Goal: Find specific page/section

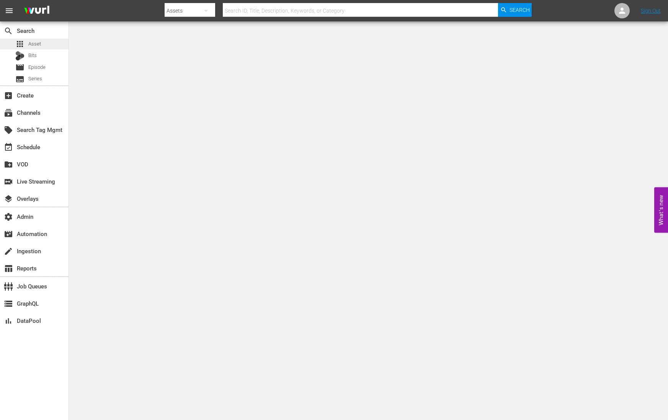
click at [40, 43] on span "Asset" at bounding box center [34, 44] width 13 height 8
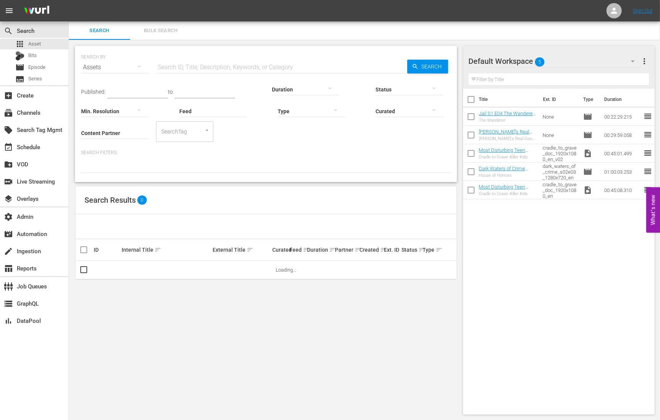
click at [209, 65] on input "text" at bounding box center [281, 67] width 251 height 18
paste input "MEDICOS_LINEA_DE_VIDA"
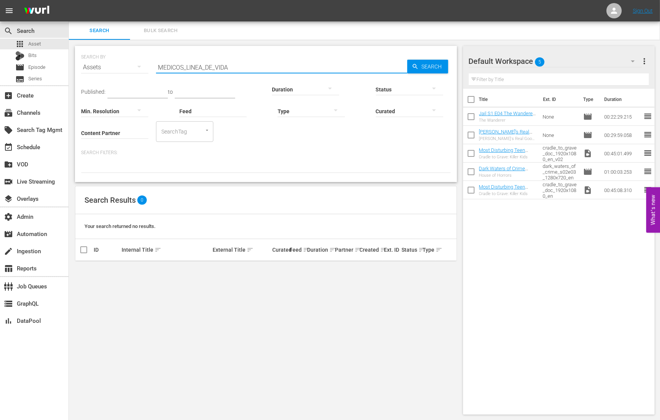
click at [256, 66] on input "MEDICOS_LINEA_DE_VIDA" at bounding box center [281, 67] width 251 height 18
click at [257, 66] on input "MEDICOS_LINEA_DE_VIDA" at bounding box center [281, 67] width 251 height 18
paste input "Gran finale II"
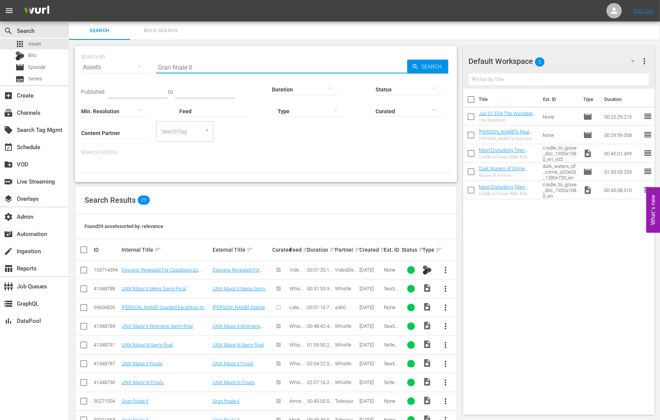
type input "Gran finale II"
click at [96, 131] on input "Content Partner" at bounding box center [114, 134] width 67 height 28
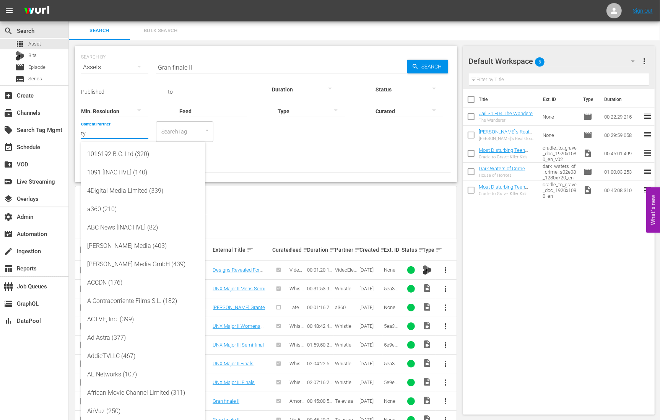
type input "t"
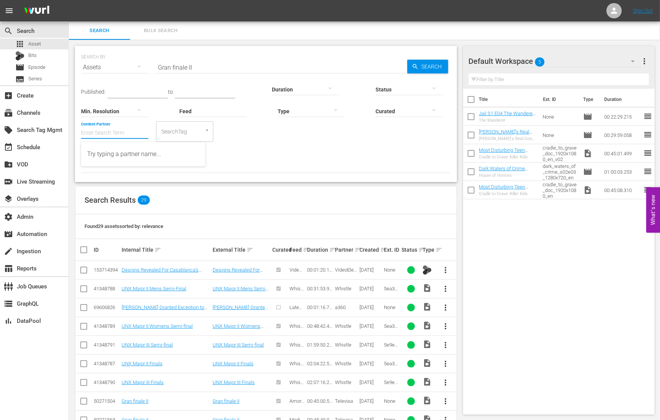
type input "y"
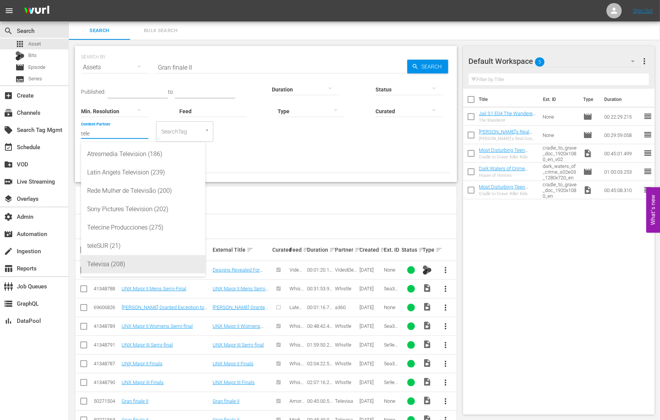
click at [145, 261] on div "Televisa (208)" at bounding box center [143, 264] width 112 height 18
type input "Televisa (208)"
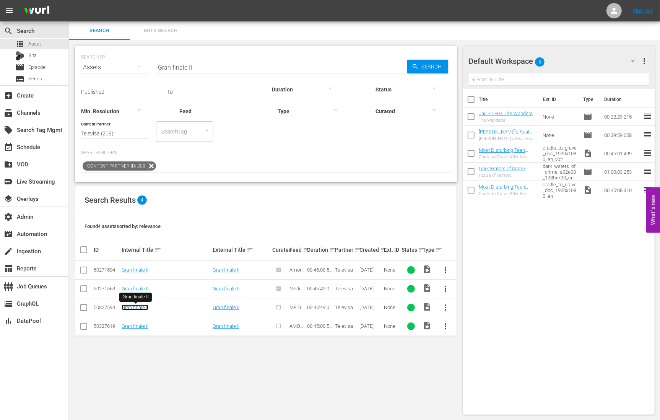
click at [130, 306] on link "Gran finale II" at bounding box center [135, 308] width 27 height 6
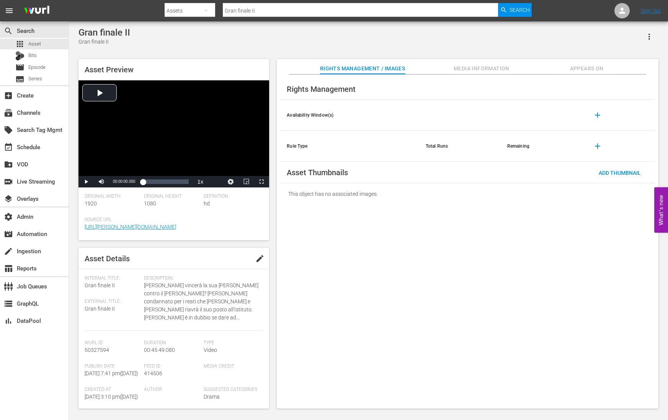
click at [352, 261] on div "Rights Management Availability Window(s) add Rule Type Total Runs Remaining add…" at bounding box center [467, 242] width 381 height 334
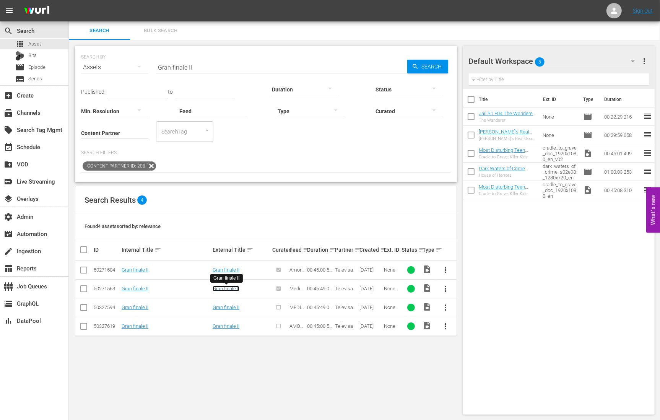
click at [226, 288] on link "Gran finale II" at bounding box center [226, 289] width 27 height 6
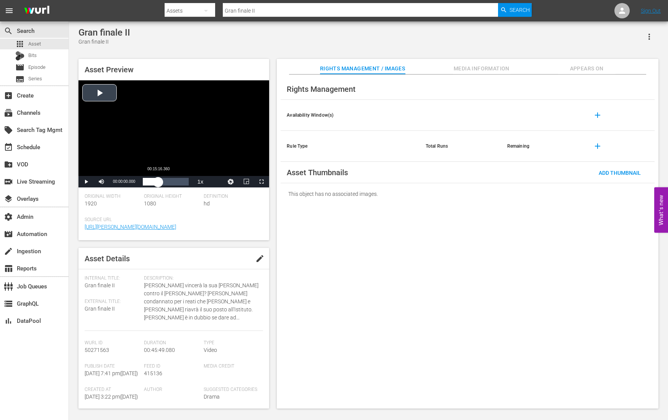
click at [158, 185] on div "Loaded : 0.21% 00:15:16.360 00:00:00.000" at bounding box center [166, 182] width 46 height 8
click at [86, 182] on span "Video Player" at bounding box center [86, 182] width 0 height 0
click at [353, 237] on div "Rights Management Availability Window(s) add Rule Type Total Runs Remaining add…" at bounding box center [467, 242] width 381 height 334
